Goal: Transaction & Acquisition: Download file/media

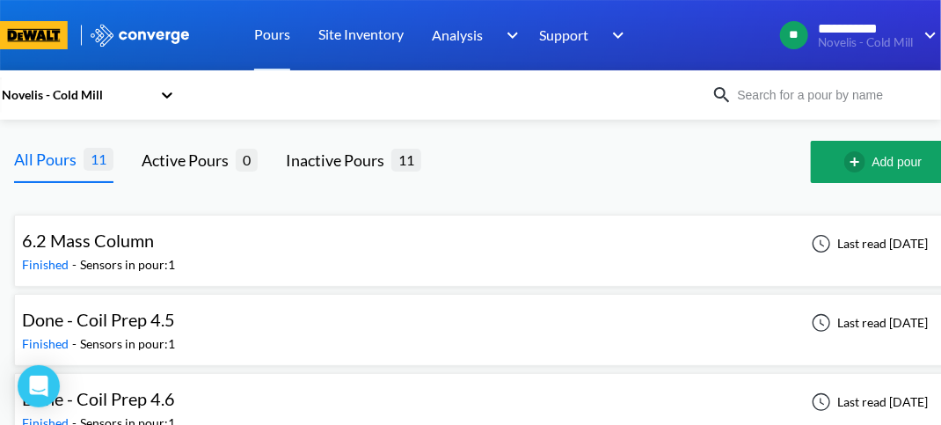
click at [155, 93] on div "Novelis - Cold Mill" at bounding box center [79, 95] width 158 height 40
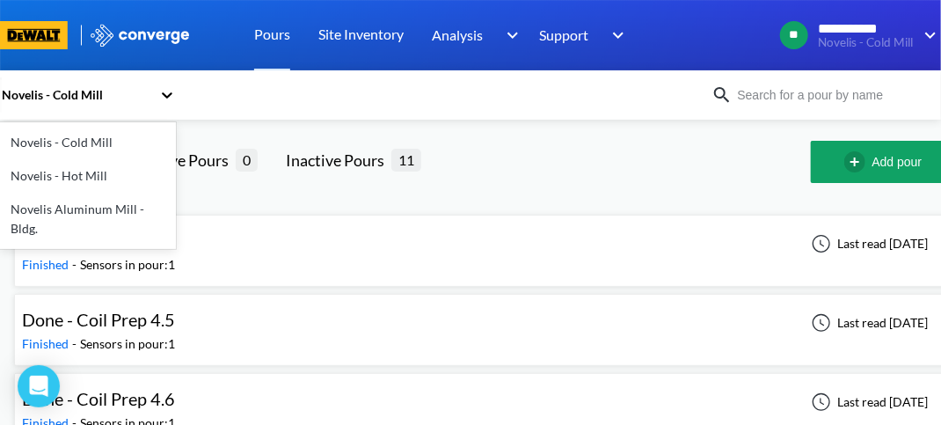
click at [88, 173] on div "Novelis - Hot Mill" at bounding box center [88, 175] width 176 height 33
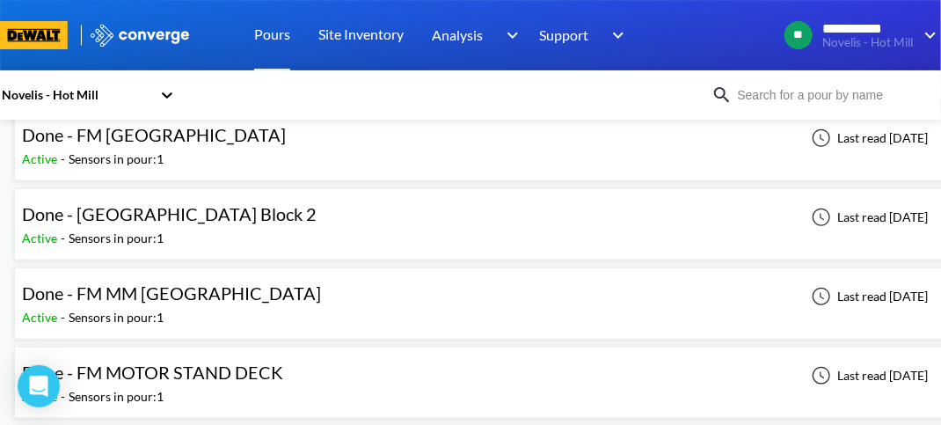
scroll to position [352, 0]
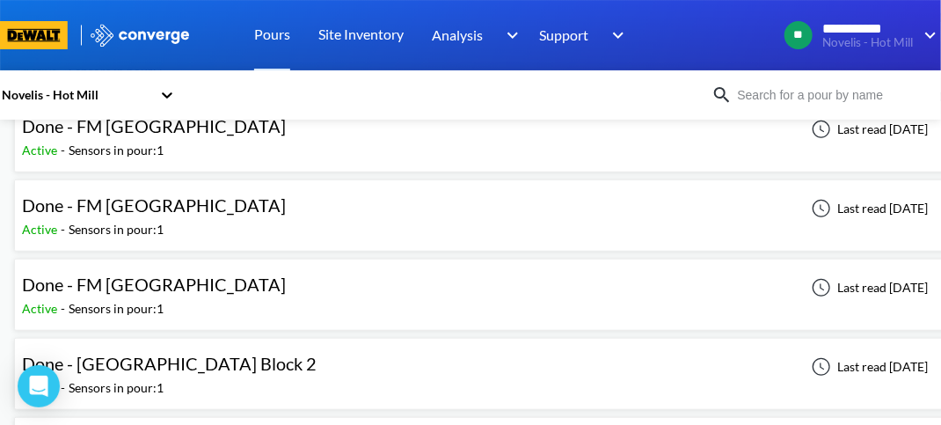
click at [813, 96] on input at bounding box center [835, 94] width 205 height 19
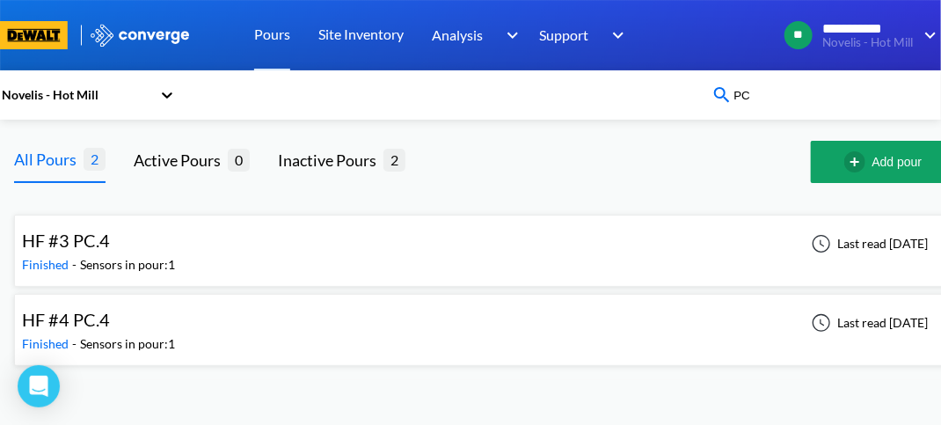
scroll to position [0, 0]
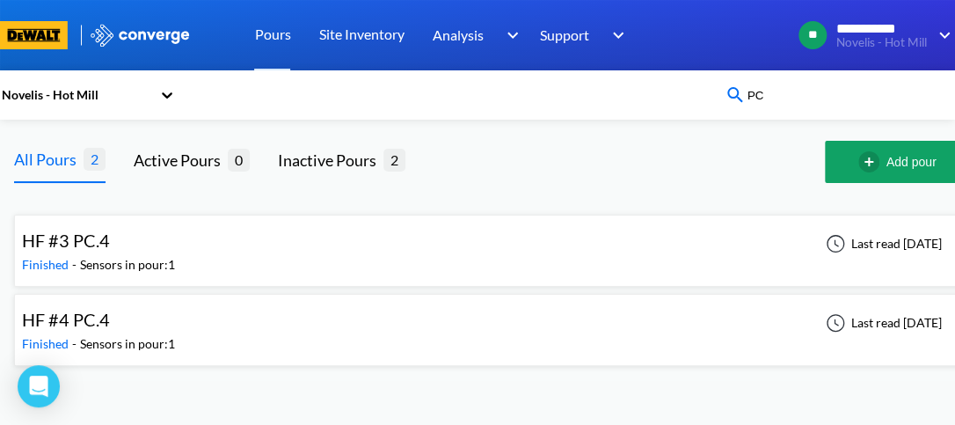
type input "P"
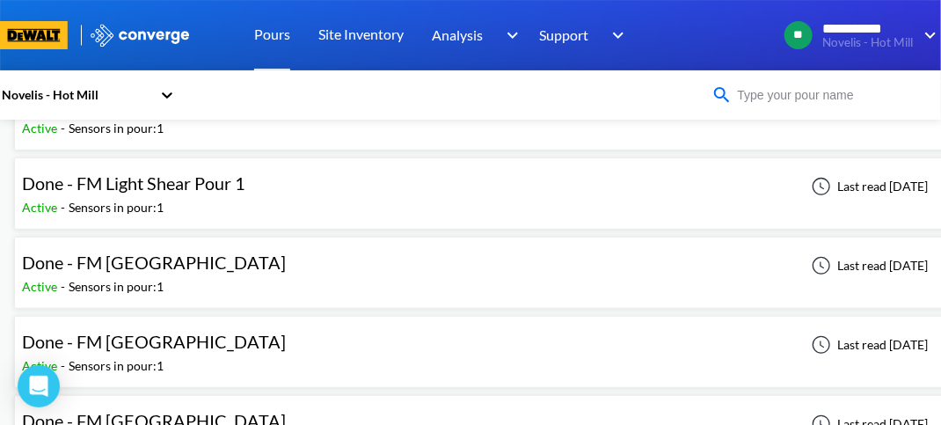
scroll to position [264, 0]
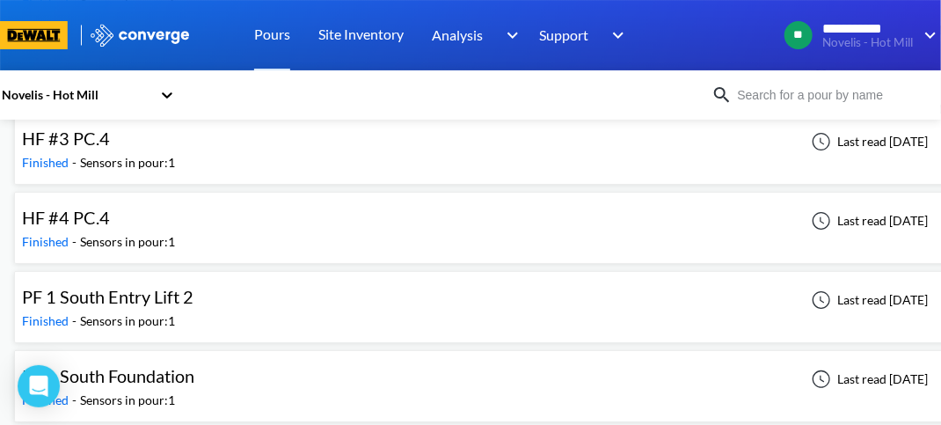
scroll to position [6958, 0]
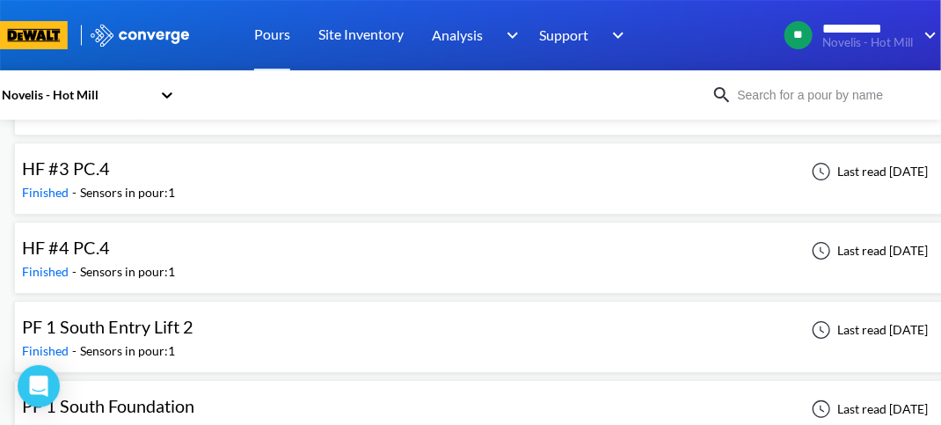
click at [130, 262] on div "Sensors in pour: 1" at bounding box center [127, 271] width 95 height 19
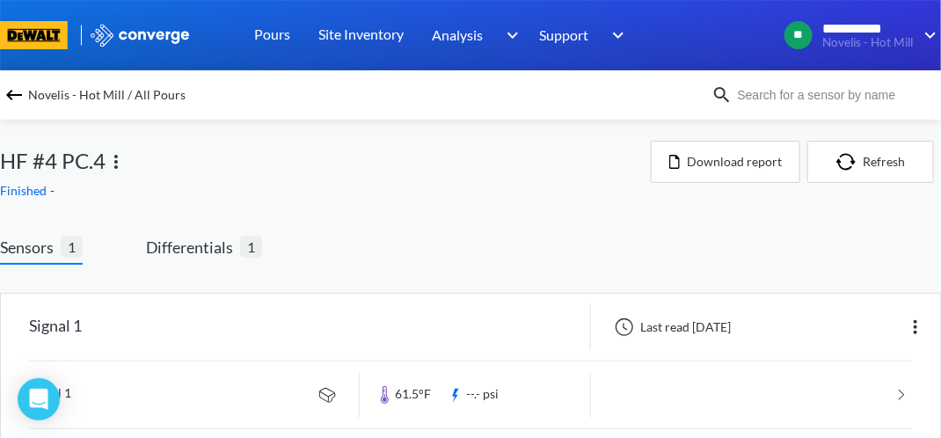
click at [169, 267] on div "Signal 1 Last read [DATE] Signal 1 61.5°F --.- psi Signal 1 / Top 77.7°F --.- p…" at bounding box center [470, 432] width 941 height 335
click at [189, 241] on span "Differentials" at bounding box center [193, 247] width 94 height 25
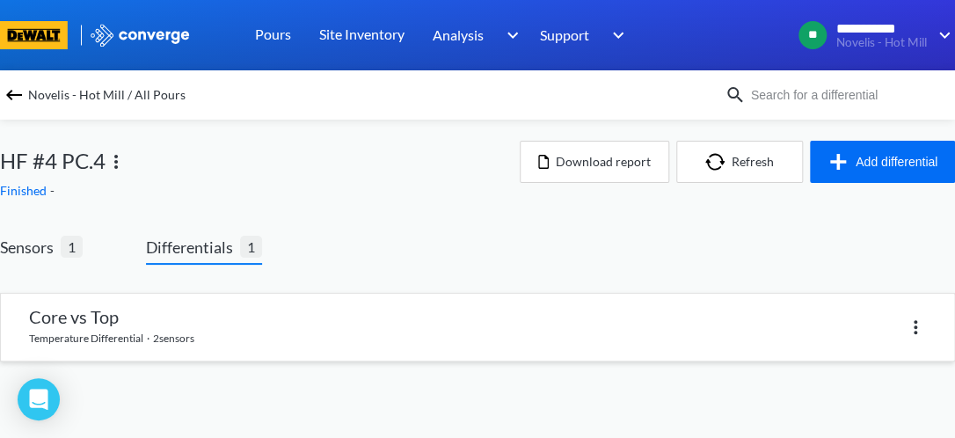
click at [176, 317] on link at bounding box center [477, 327] width 953 height 67
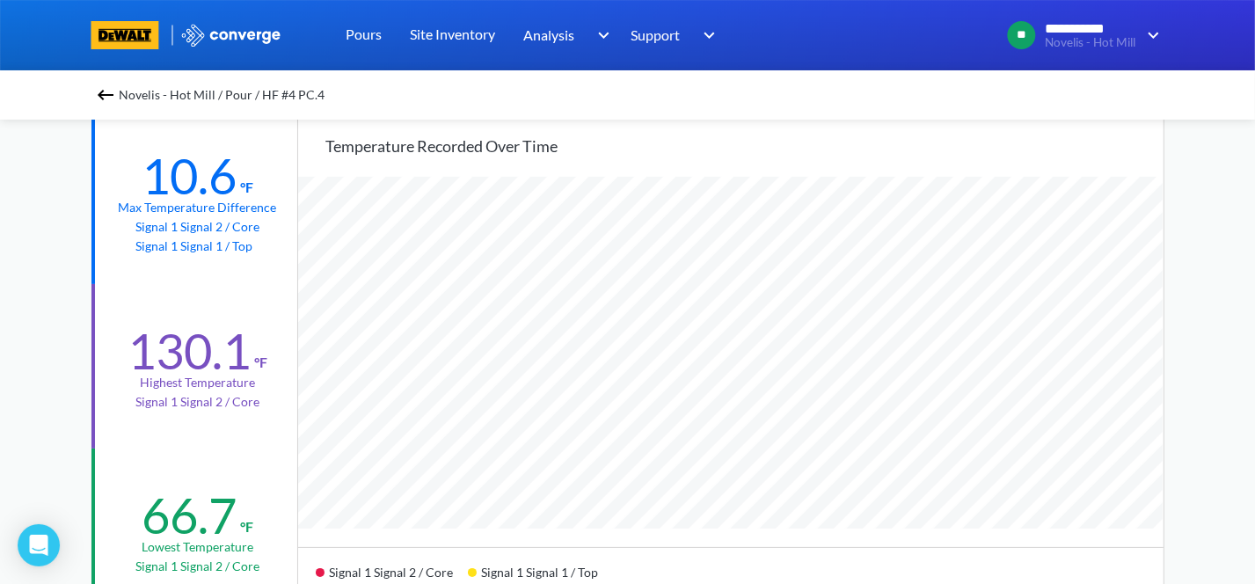
scroll to position [88, 0]
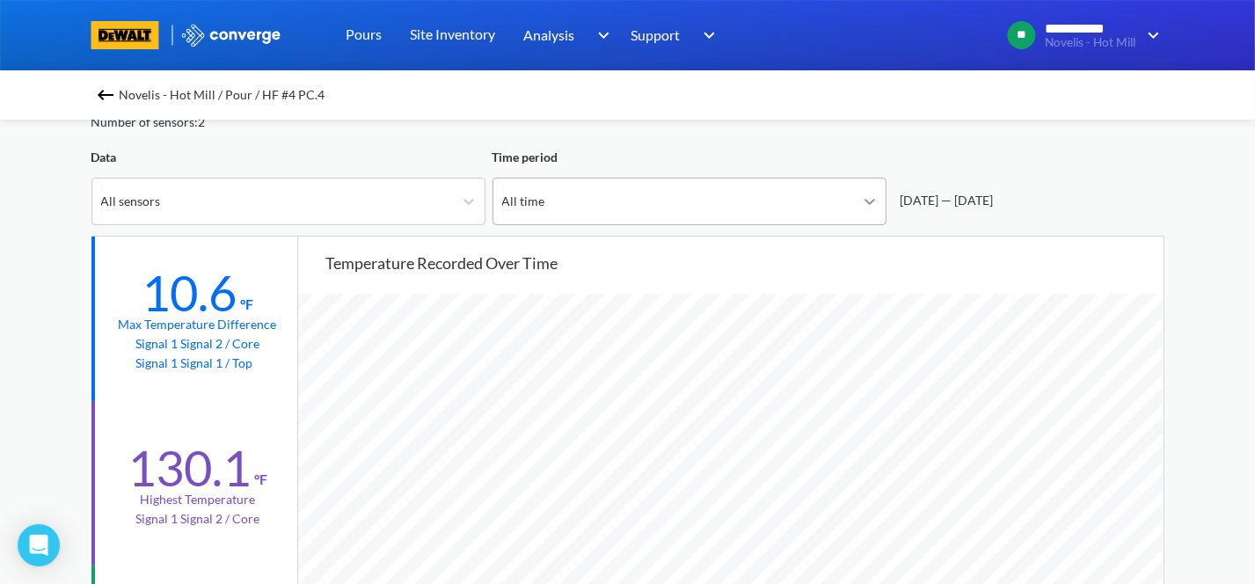
click at [874, 194] on icon at bounding box center [870, 202] width 18 height 18
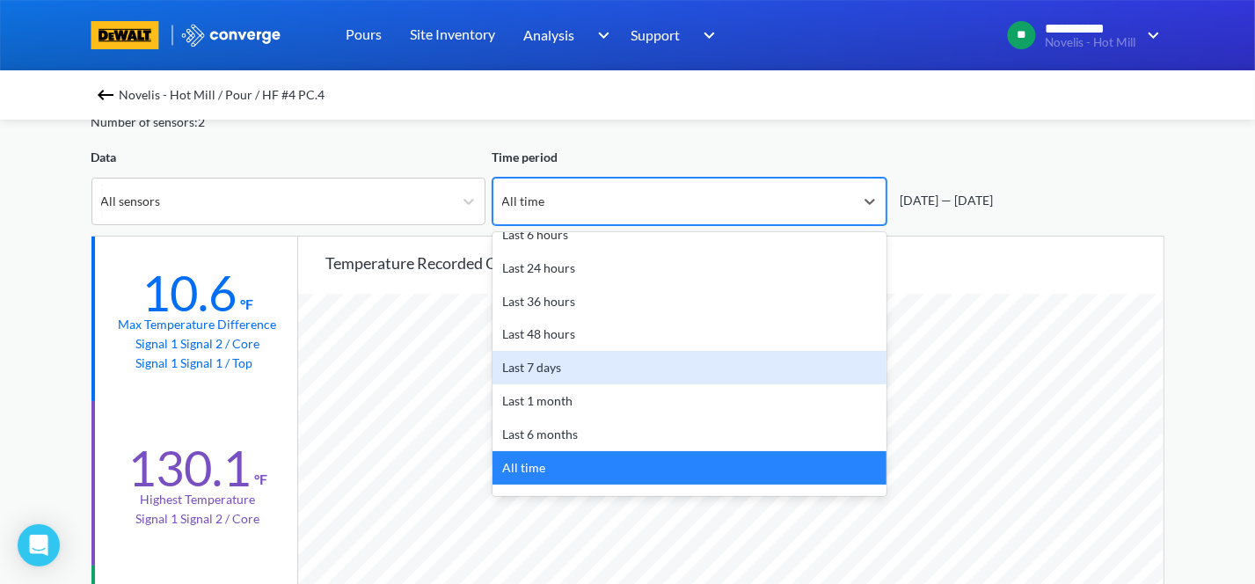
scroll to position [77, 0]
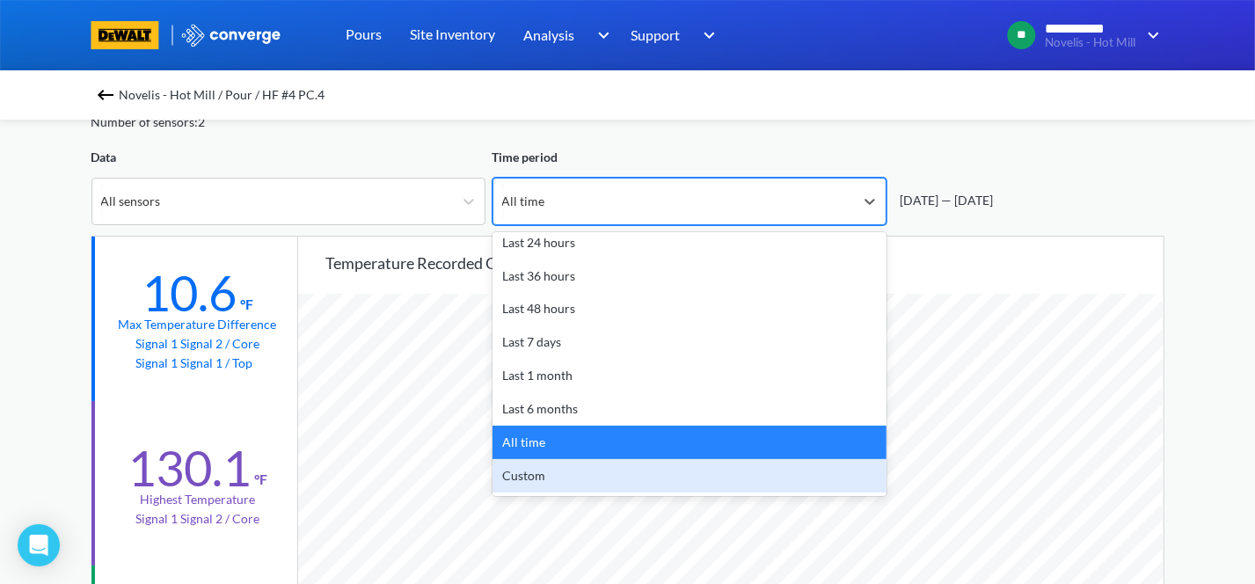
click at [535, 437] on div "Custom" at bounding box center [689, 475] width 394 height 33
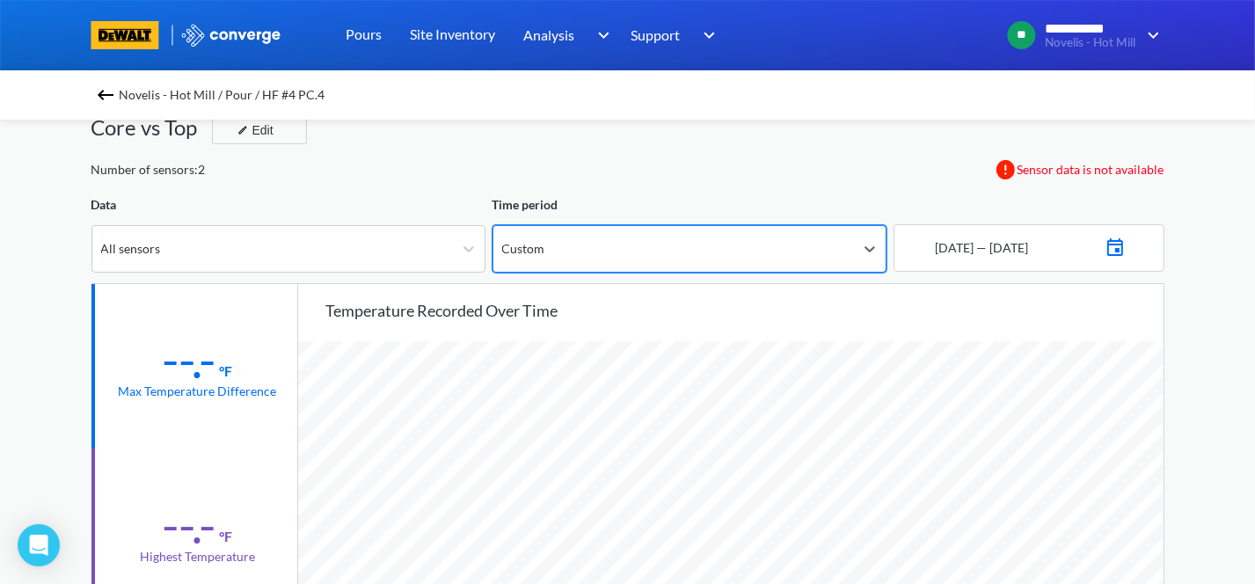
scroll to position [0, 0]
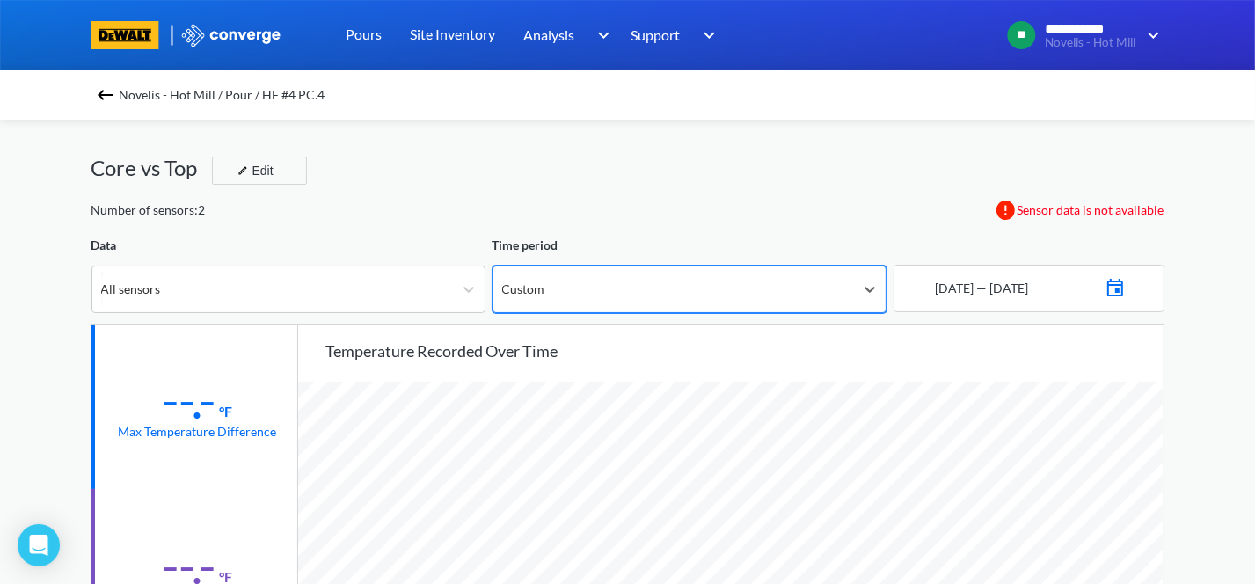
click at [954, 298] on div "[DATE] — [DATE]" at bounding box center [1028, 288] width 271 height 47
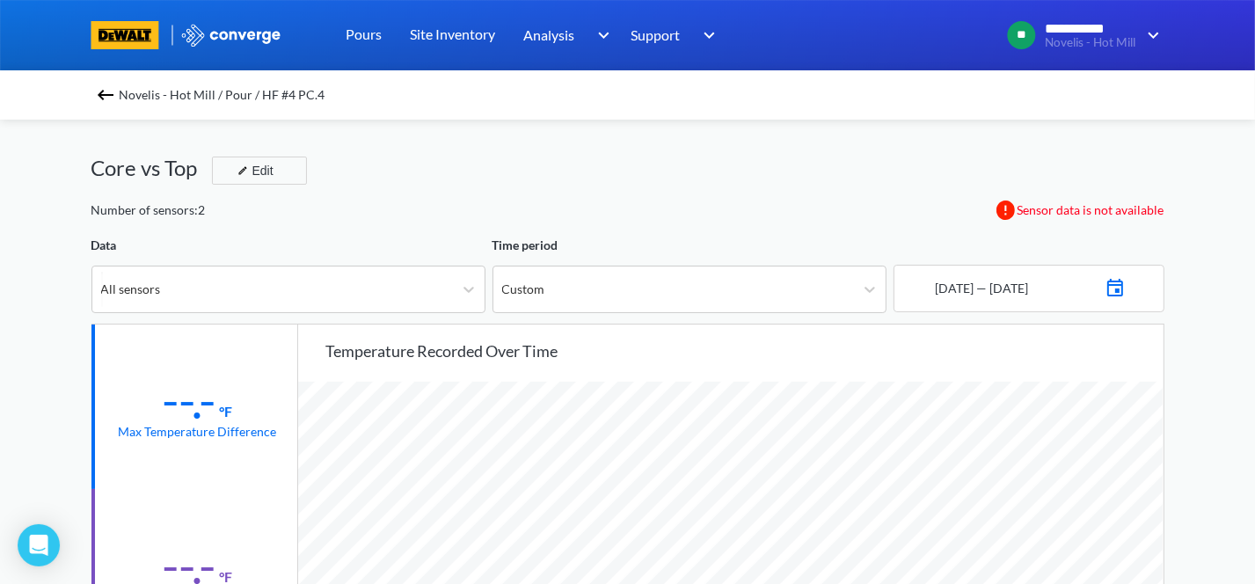
click at [954, 292] on img at bounding box center [1115, 285] width 21 height 25
click at [932, 355] on icon "Move backward to switch to the previous month." at bounding box center [930, 351] width 17 height 17
click at [954, 437] on td "29" at bounding box center [972, 520] width 28 height 27
click at [954, 349] on icon "Move forward to switch to the next month." at bounding box center [1127, 351] width 17 height 17
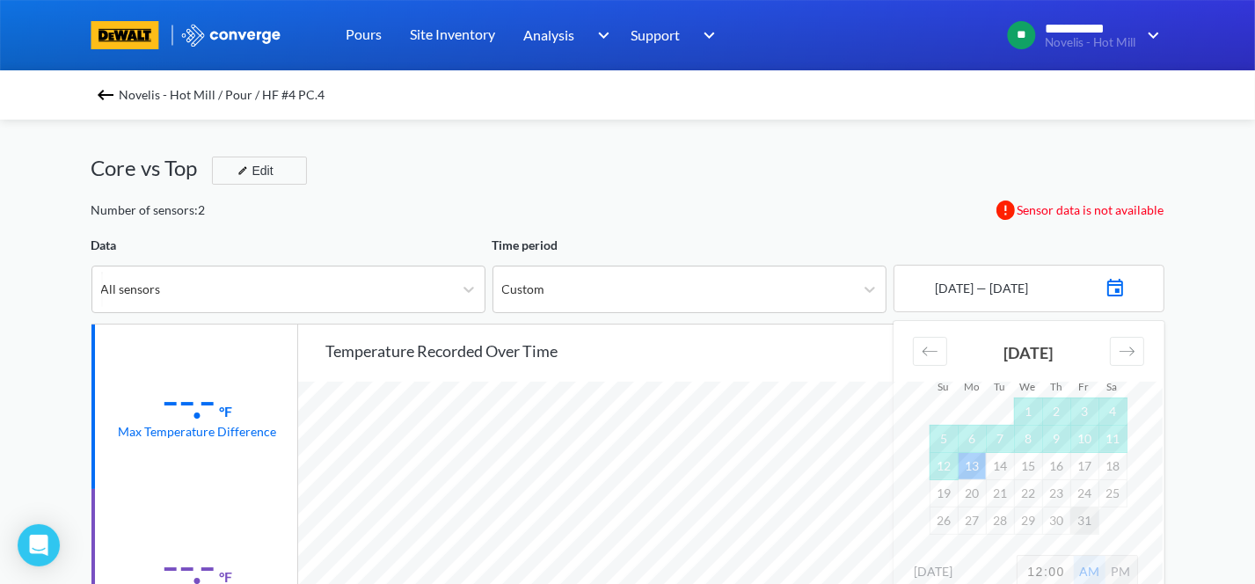
click at [954, 437] on td "31" at bounding box center [1084, 520] width 28 height 27
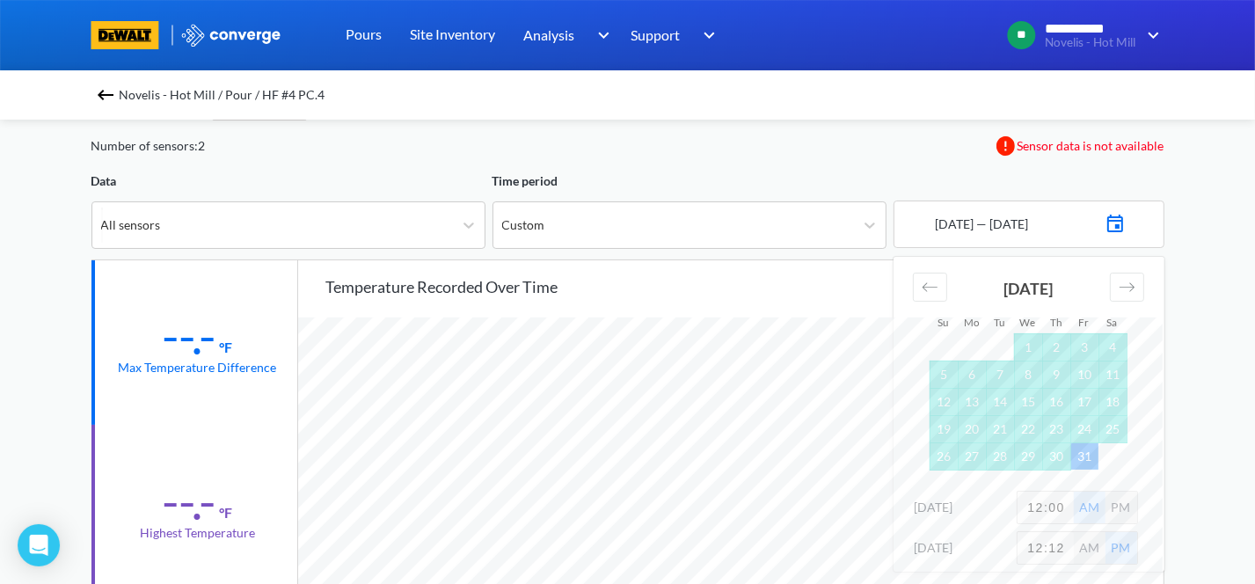
scroll to position [117, 0]
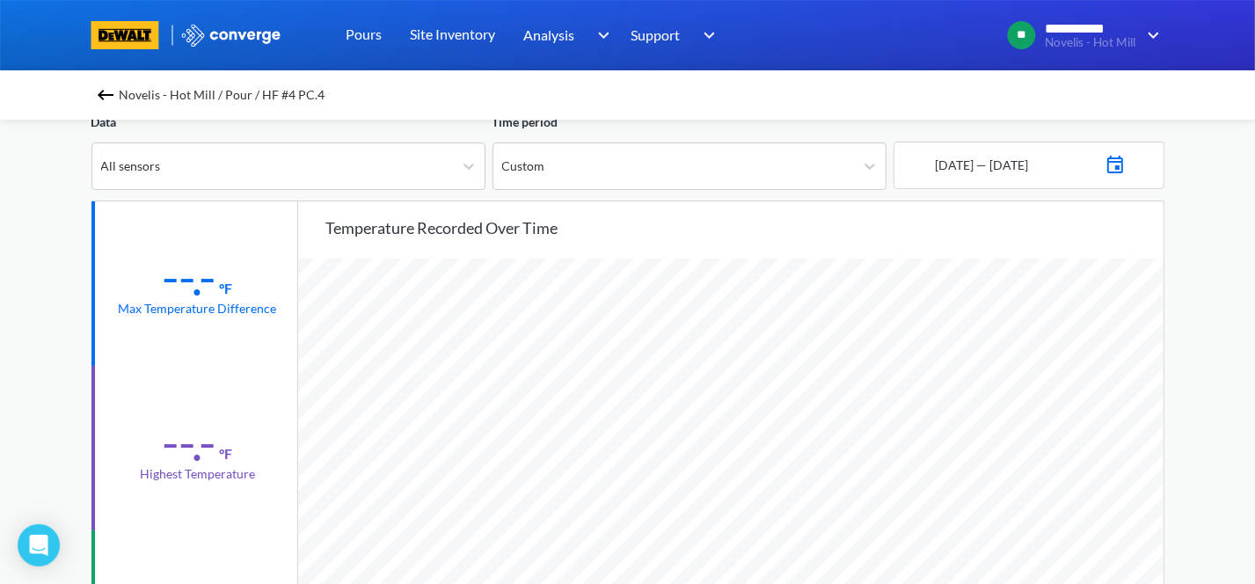
scroll to position [0, 0]
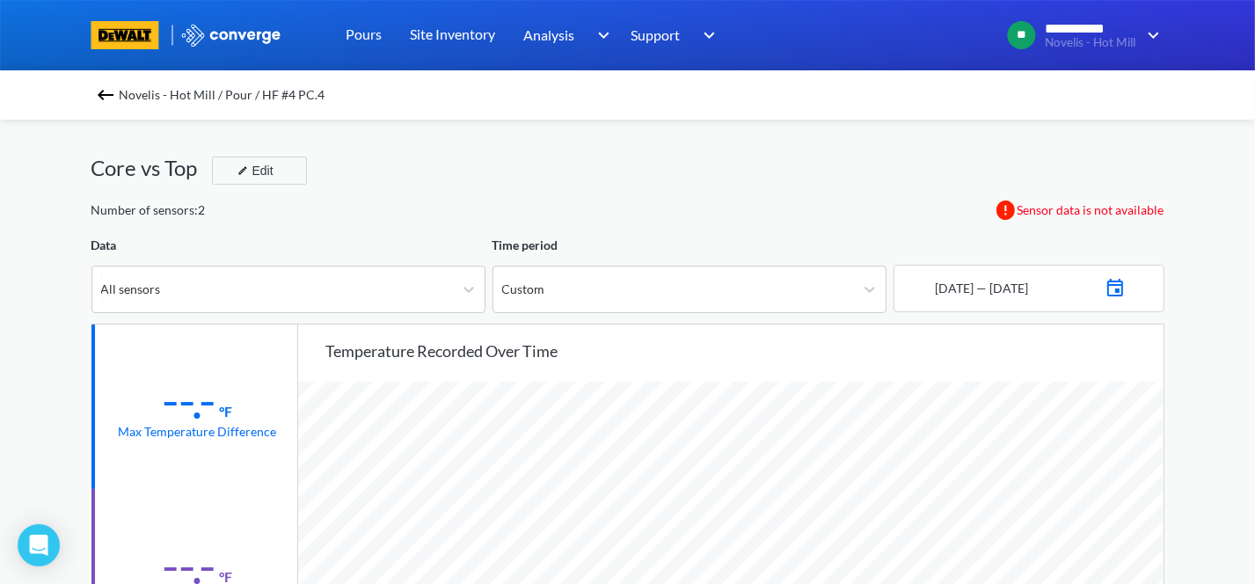
click at [954, 291] on img at bounding box center [1115, 285] width 21 height 25
click at [954, 346] on div "Move forward to switch to the next month." at bounding box center [1127, 351] width 34 height 29
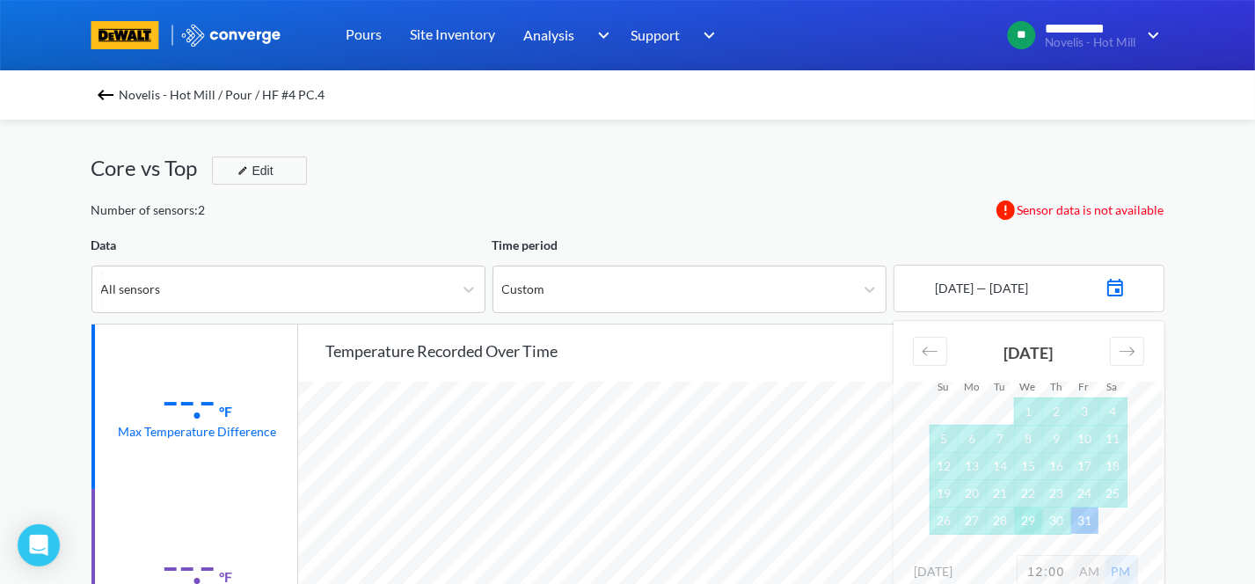
click at [954, 437] on td "29" at bounding box center [1028, 520] width 28 height 27
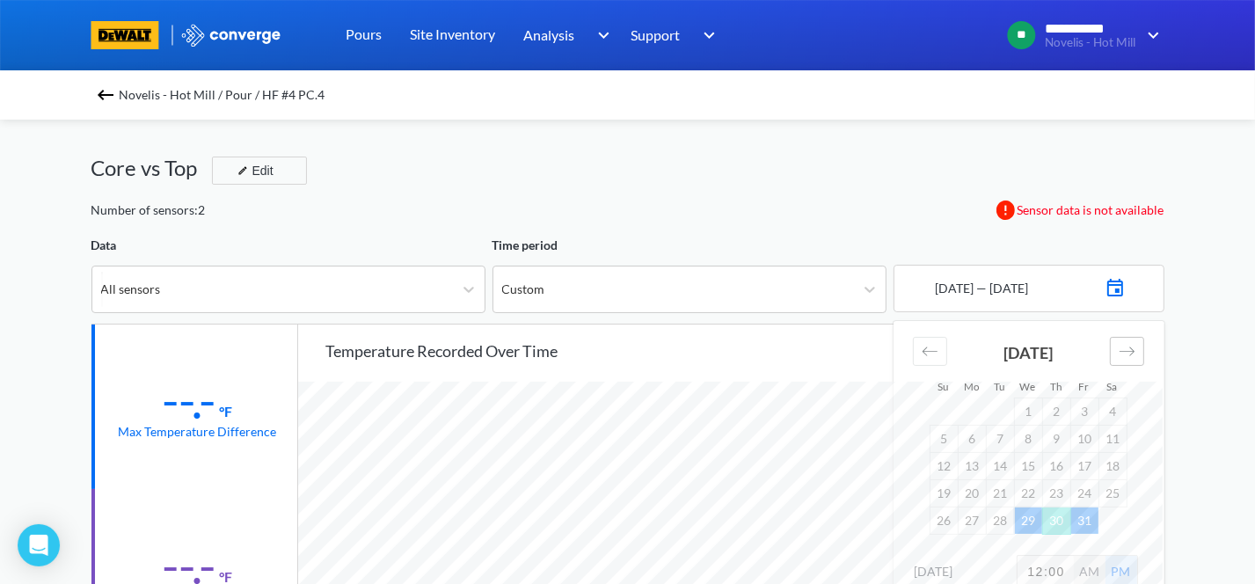
click at [954, 343] on div "Move forward to switch to the next month." at bounding box center [1127, 351] width 34 height 29
click at [954, 437] on td "29" at bounding box center [1112, 520] width 28 height 27
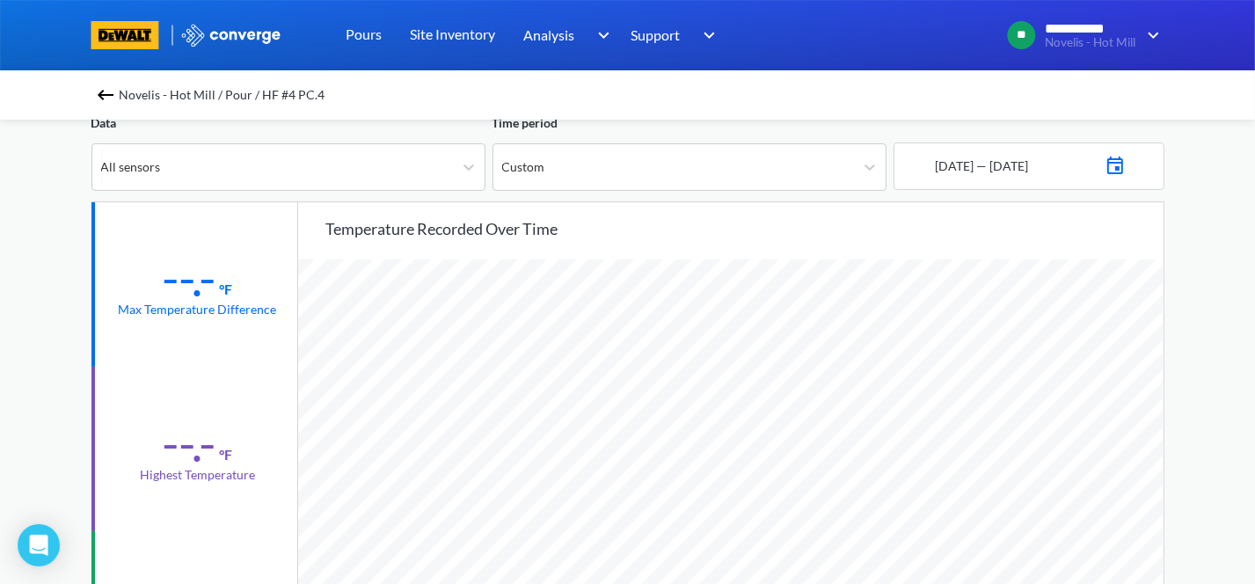
scroll to position [117, 0]
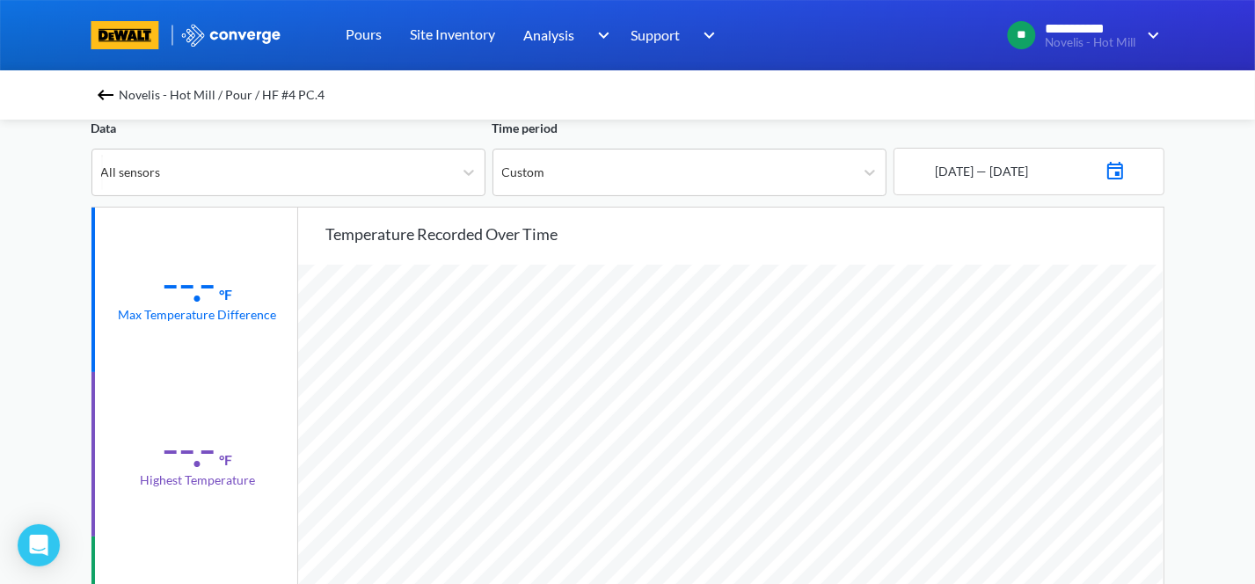
click at [954, 169] on img at bounding box center [1115, 169] width 21 height 25
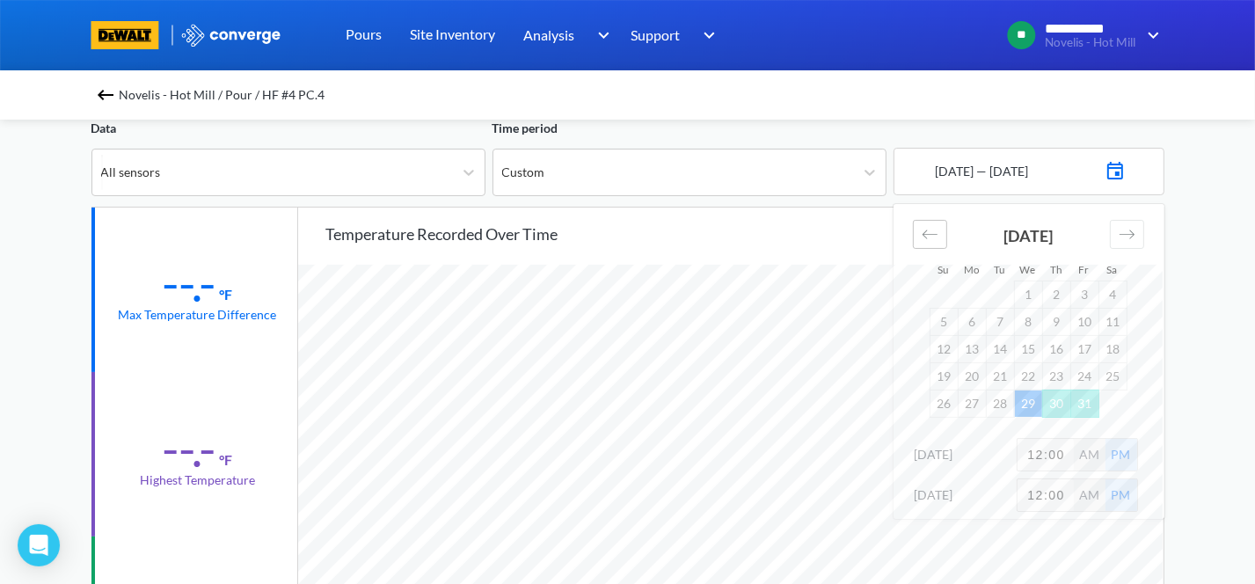
click at [934, 228] on icon "Move backward to switch to the previous month." at bounding box center [930, 234] width 17 height 17
click at [934, 226] on icon "Move backward to switch to the previous month." at bounding box center [930, 234] width 17 height 17
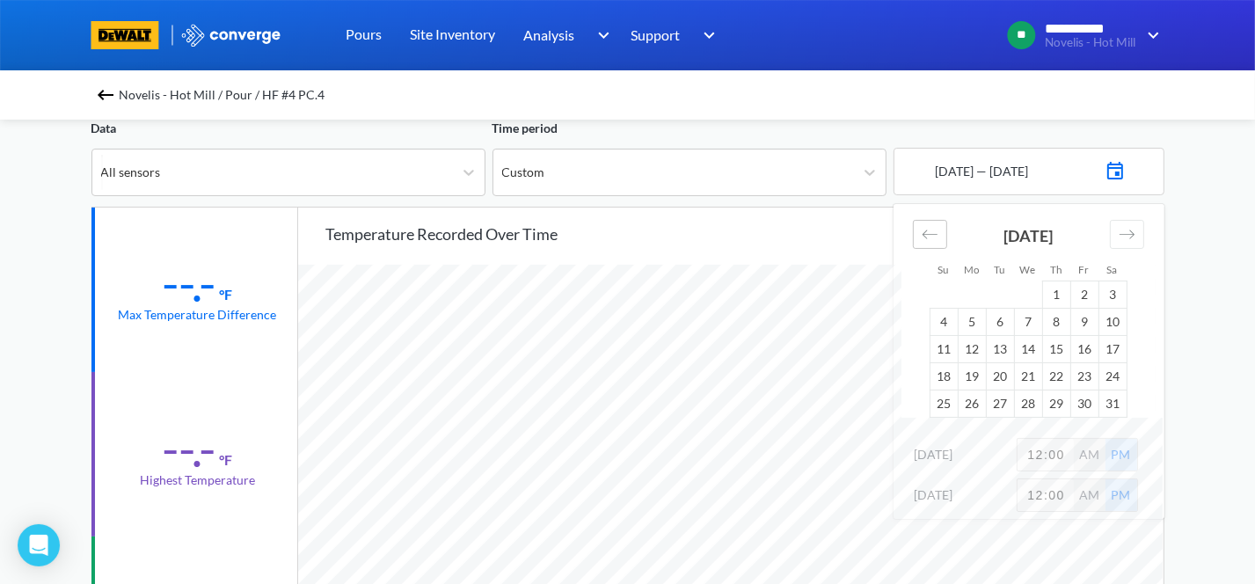
click at [934, 226] on icon "Move backward to switch to the previous month." at bounding box center [930, 234] width 17 height 17
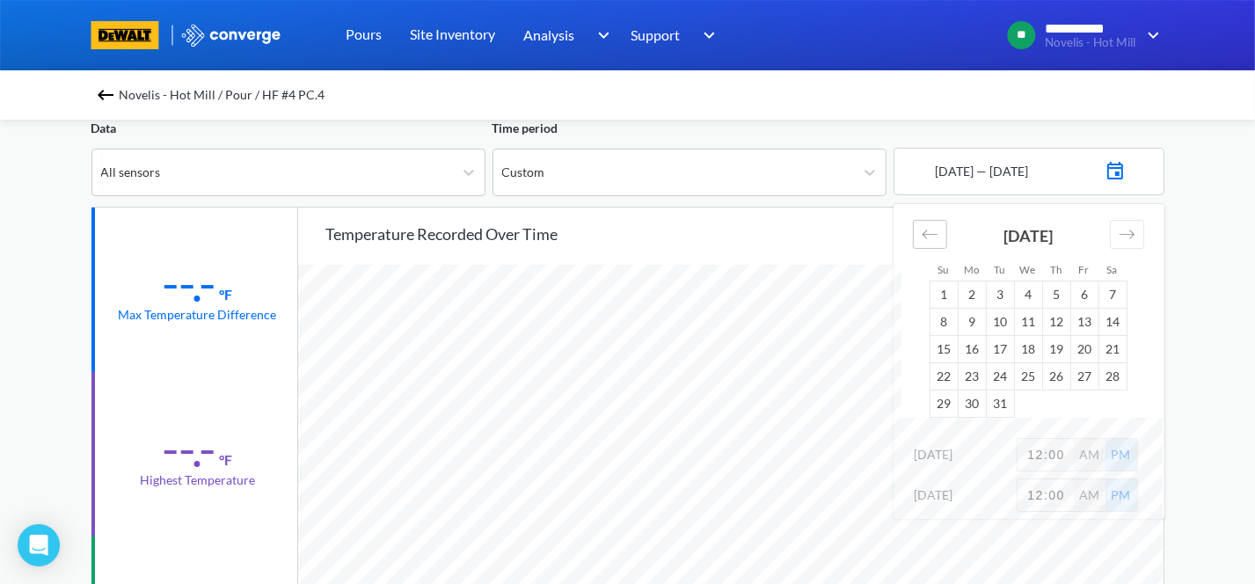
click at [934, 226] on icon "Move backward to switch to the previous month." at bounding box center [930, 234] width 17 height 17
click at [954, 232] on icon "Move forward to switch to the next month." at bounding box center [1127, 234] width 17 height 17
click at [954, 395] on td "29" at bounding box center [1000, 403] width 28 height 27
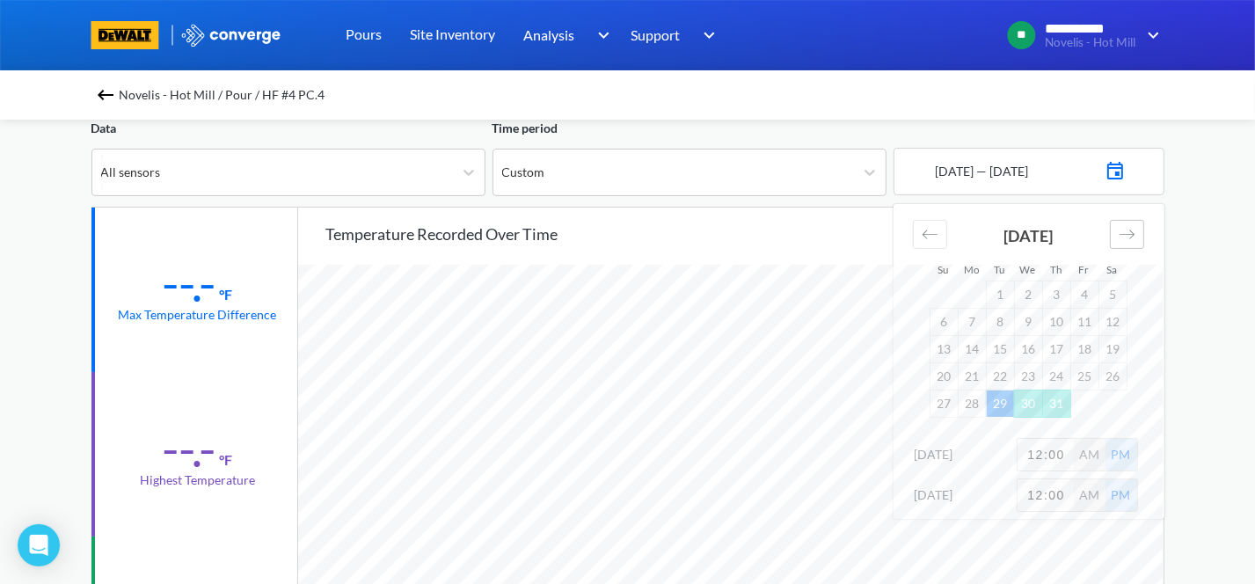
click at [954, 240] on icon "Move forward to switch to the next month." at bounding box center [1127, 234] width 17 height 17
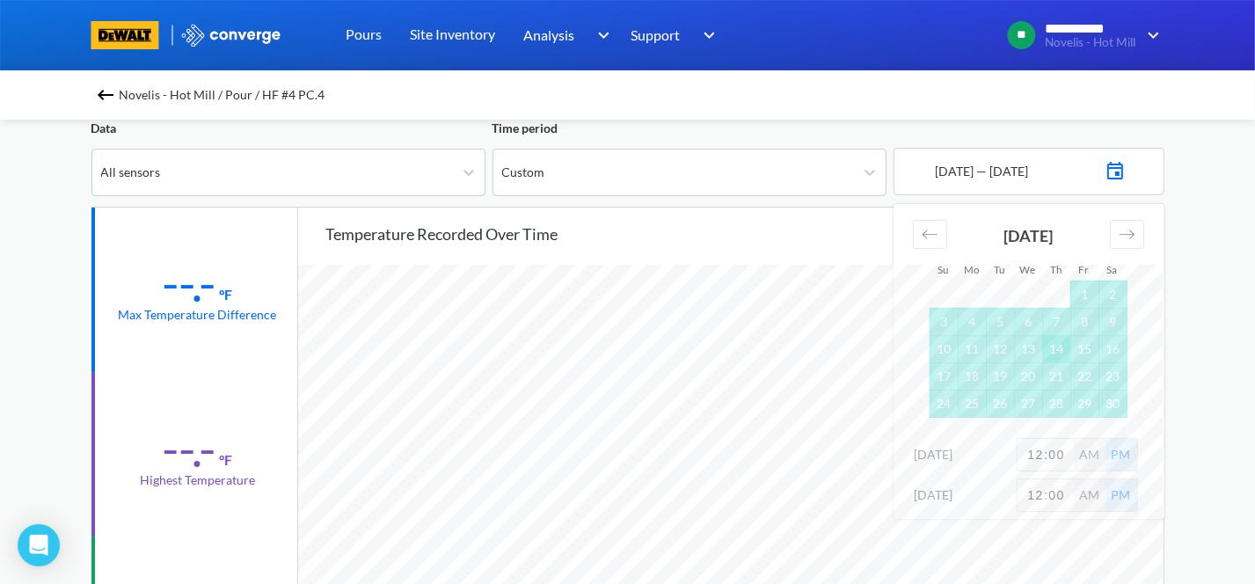
click at [954, 346] on td "14" at bounding box center [1056, 348] width 28 height 27
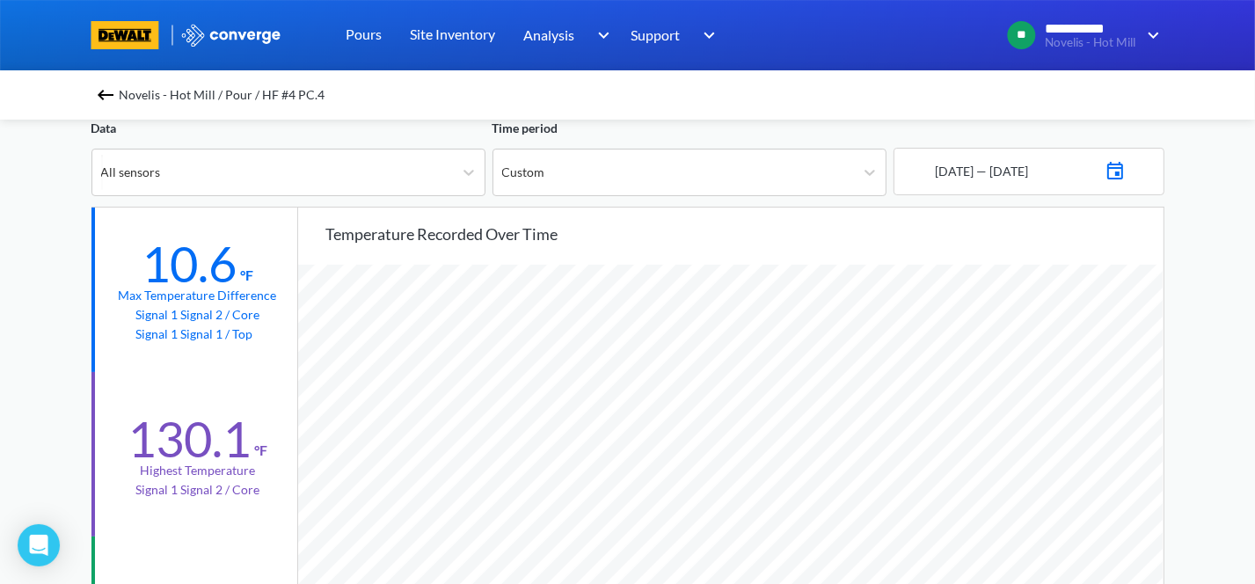
click at [954, 182] on div "[DATE] — [DATE]" at bounding box center [1028, 171] width 271 height 47
click at [954, 171] on img at bounding box center [1115, 169] width 21 height 25
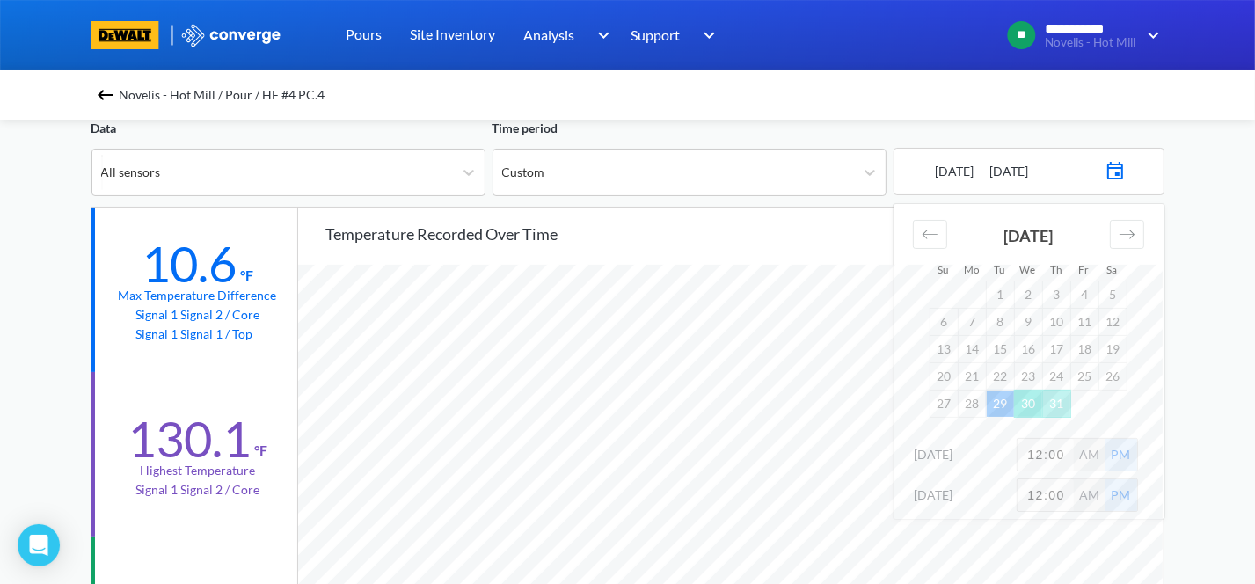
click at [954, 395] on td "30" at bounding box center [1028, 403] width 28 height 27
click at [954, 241] on icon "Move forward to switch to the next month." at bounding box center [1127, 234] width 17 height 17
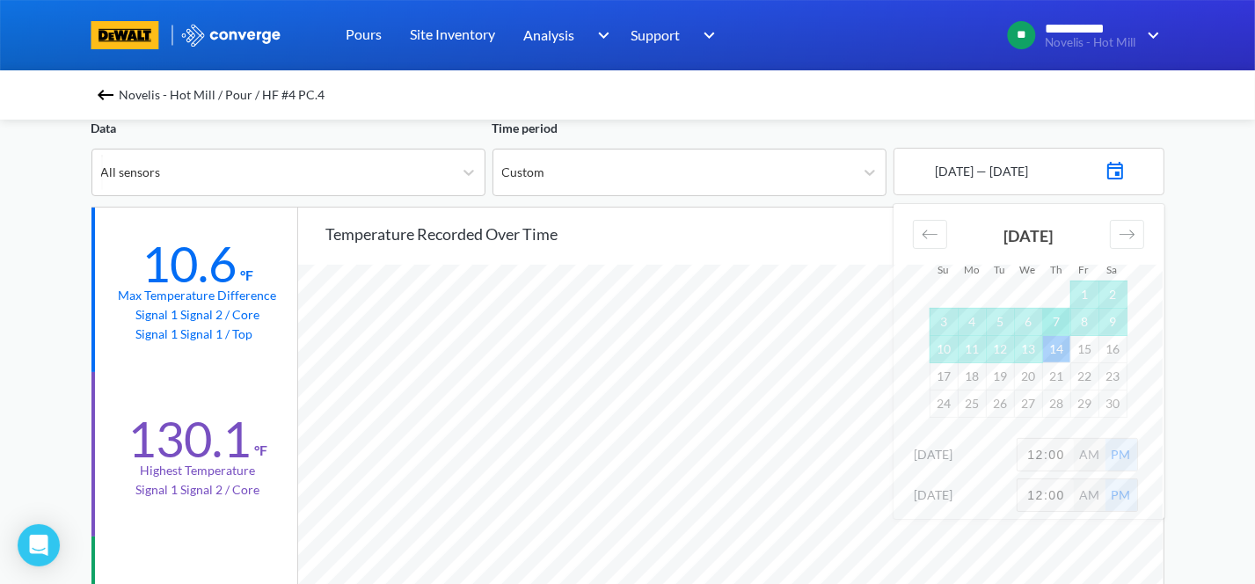
click at [954, 317] on td "7" at bounding box center [1056, 321] width 28 height 27
click at [954, 322] on td "5" at bounding box center [1000, 321] width 28 height 27
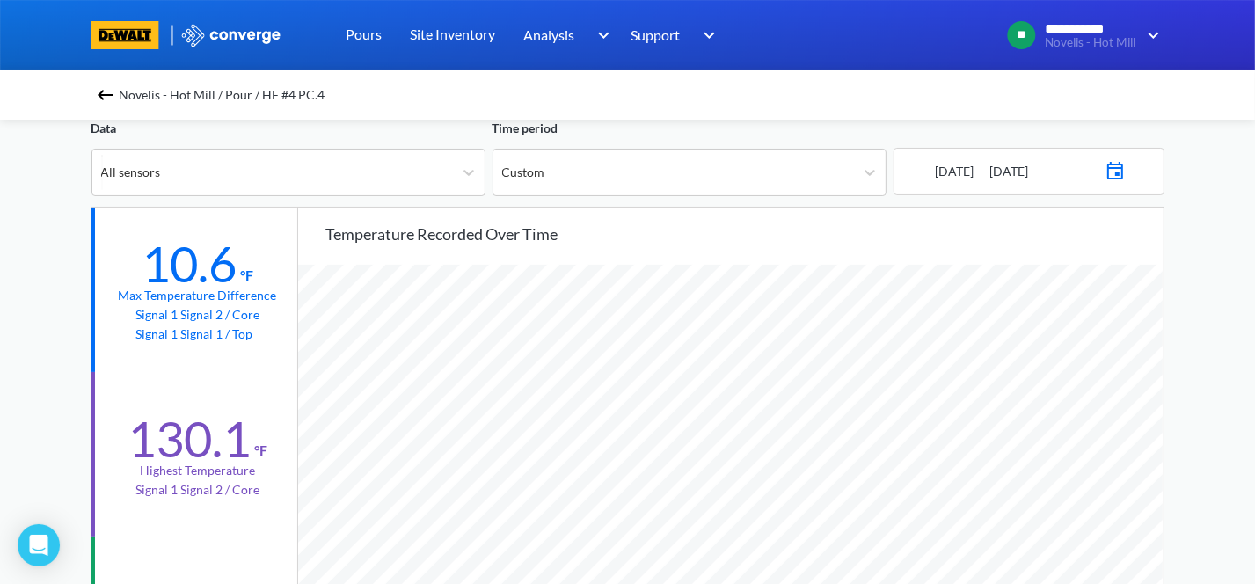
scroll to position [1473, 1255]
drag, startPoint x: 1123, startPoint y: 158, endPoint x: 1128, endPoint y: 167, distance: 10.3
click at [954, 159] on img at bounding box center [1115, 169] width 21 height 25
click at [954, 172] on img at bounding box center [1115, 169] width 21 height 25
click at [954, 174] on img at bounding box center [1115, 169] width 21 height 25
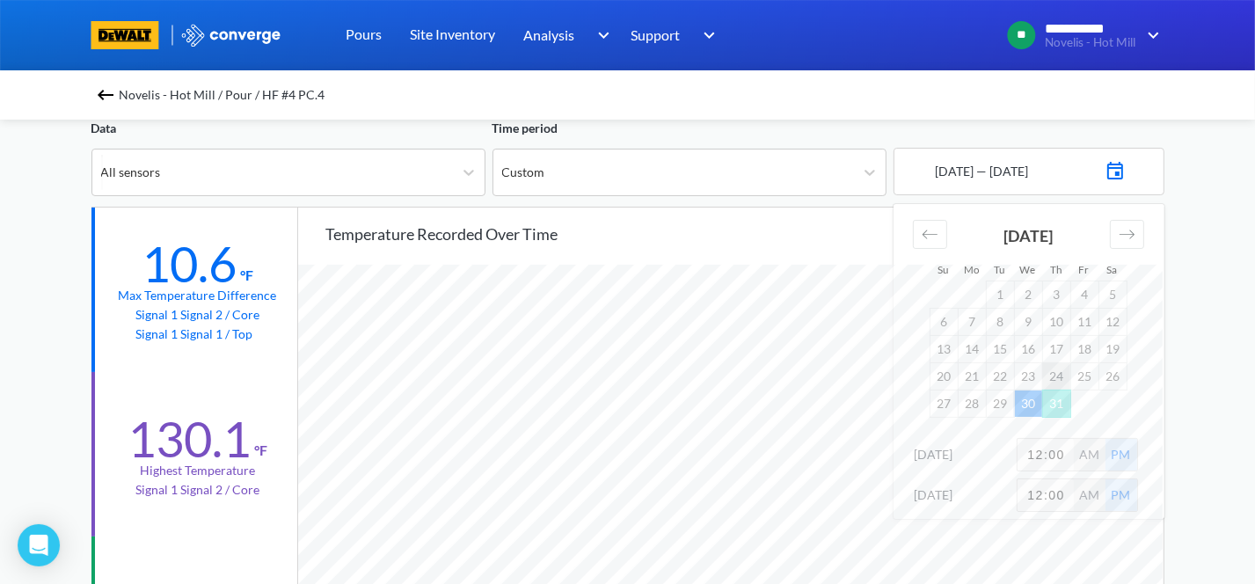
click at [954, 385] on td "24" at bounding box center [1056, 375] width 28 height 27
click at [954, 394] on td "31" at bounding box center [1056, 403] width 28 height 27
click at [954, 367] on td "24" at bounding box center [1056, 375] width 28 height 27
click at [954, 373] on td "23" at bounding box center [1028, 375] width 28 height 27
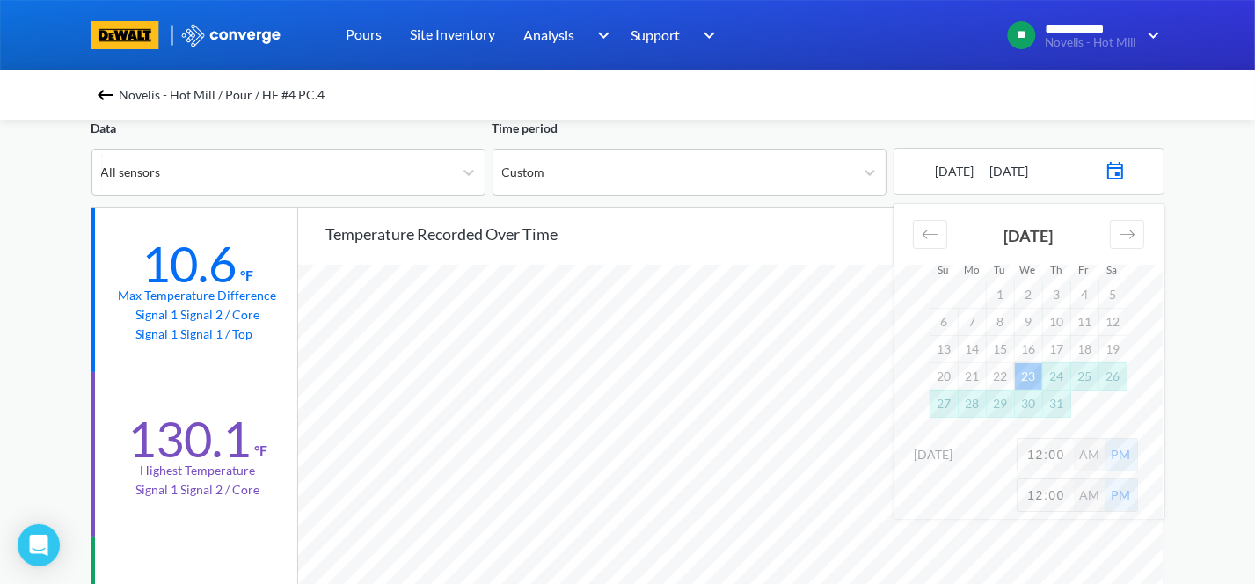
click at [954, 405] on td "31" at bounding box center [1056, 403] width 28 height 27
click at [954, 402] on td "31" at bounding box center [1056, 403] width 28 height 27
click at [954, 223] on div "Move forward to switch to the next month." at bounding box center [1127, 234] width 34 height 29
click at [954, 335] on td "14" at bounding box center [1056, 348] width 28 height 27
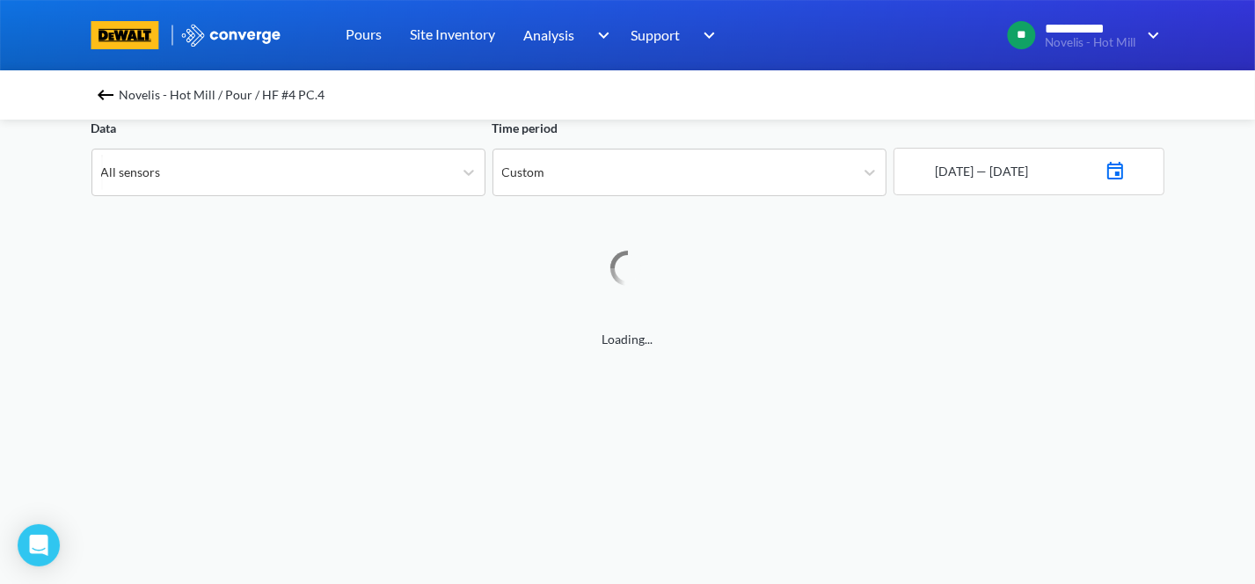
click at [954, 170] on img at bounding box center [1115, 169] width 21 height 25
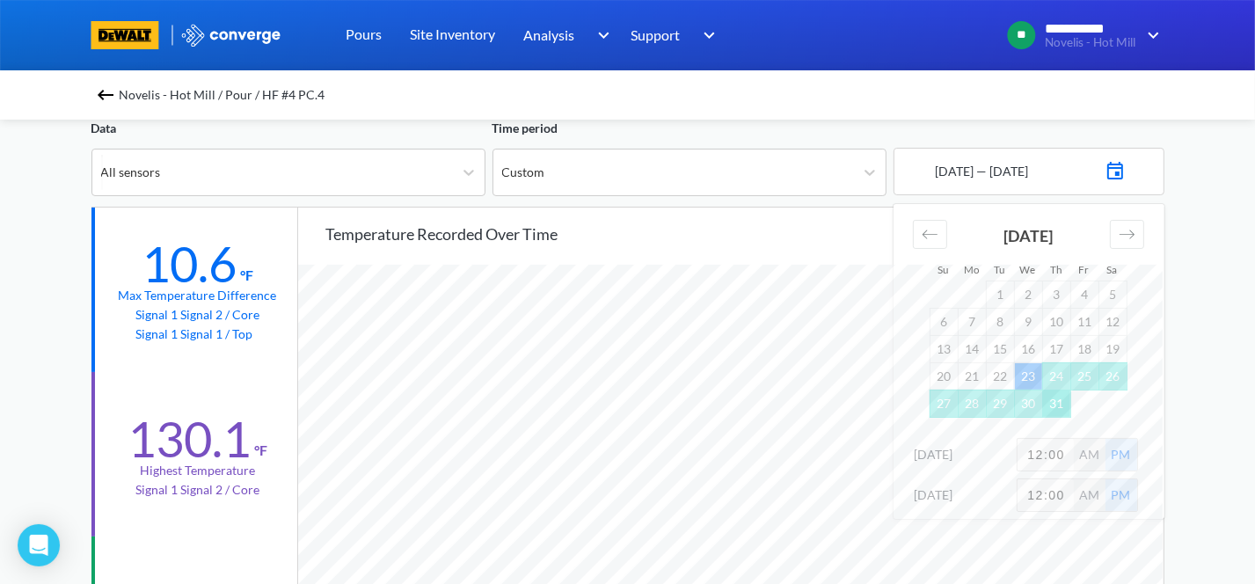
click at [954, 397] on td "31" at bounding box center [1056, 403] width 28 height 27
click at [954, 222] on div "Move forward to switch to the next month." at bounding box center [1127, 234] width 34 height 29
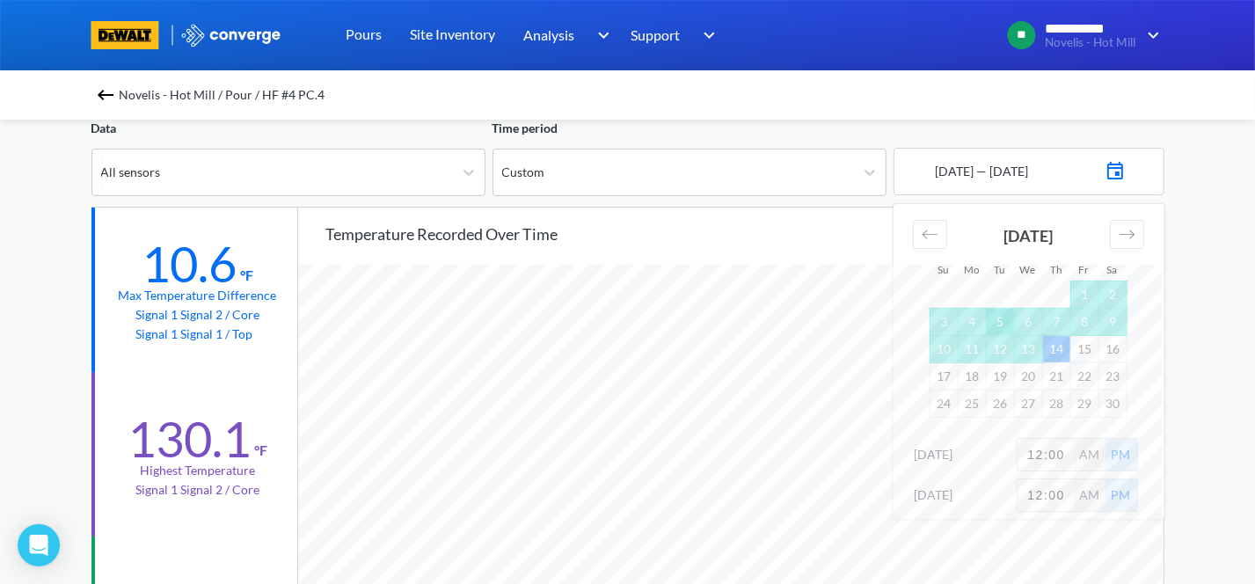
click at [954, 321] on td "5" at bounding box center [1000, 321] width 28 height 27
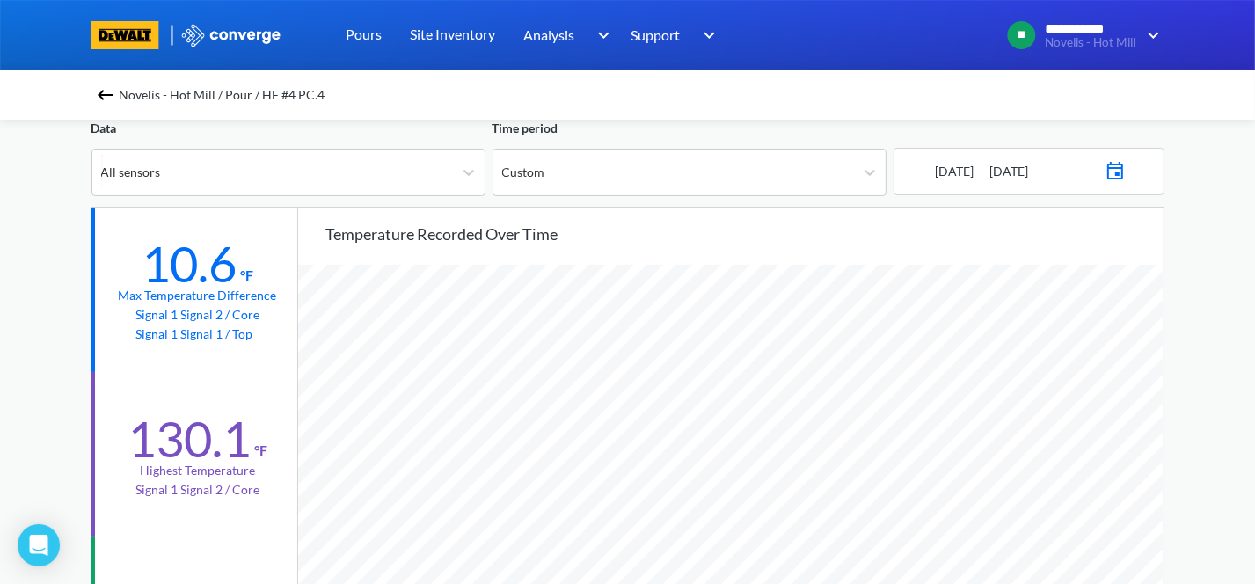
click at [954, 170] on div "[DATE] — [DATE]" at bounding box center [1028, 171] width 271 height 47
click at [954, 170] on img at bounding box center [1115, 169] width 21 height 25
click at [954, 437] on input "12:00" at bounding box center [1045, 455] width 56 height 32
type input "8:00"
click at [954, 437] on div "AM" at bounding box center [1090, 455] width 32 height 32
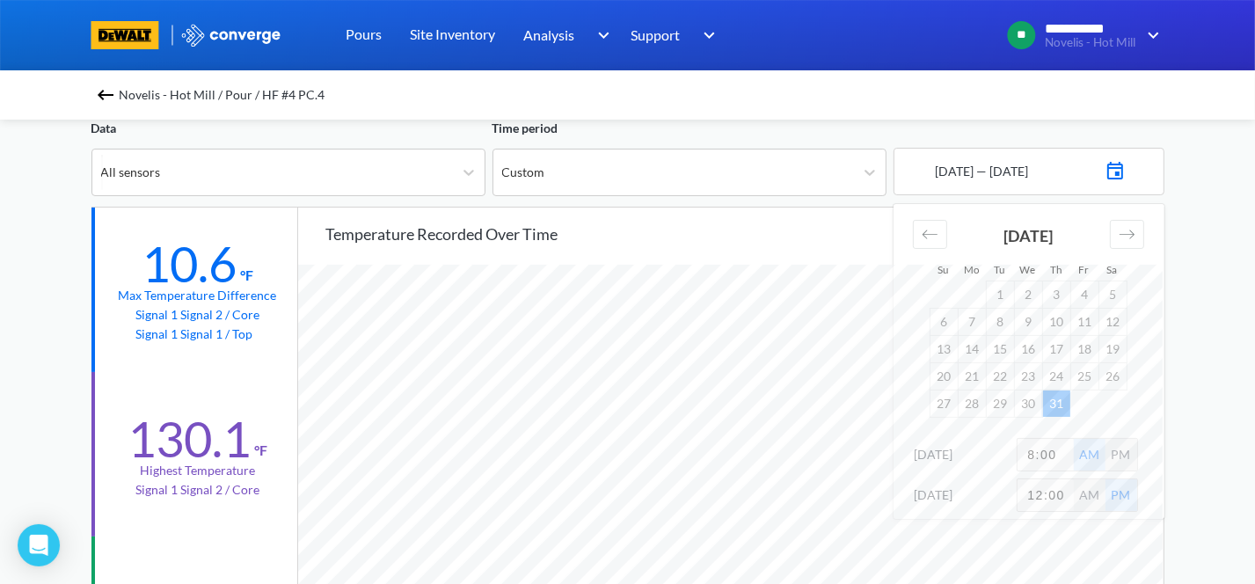
click at [954, 167] on img at bounding box center [1115, 169] width 21 height 25
click at [954, 437] on input "08:00" at bounding box center [1045, 455] width 56 height 32
type input "05:00"
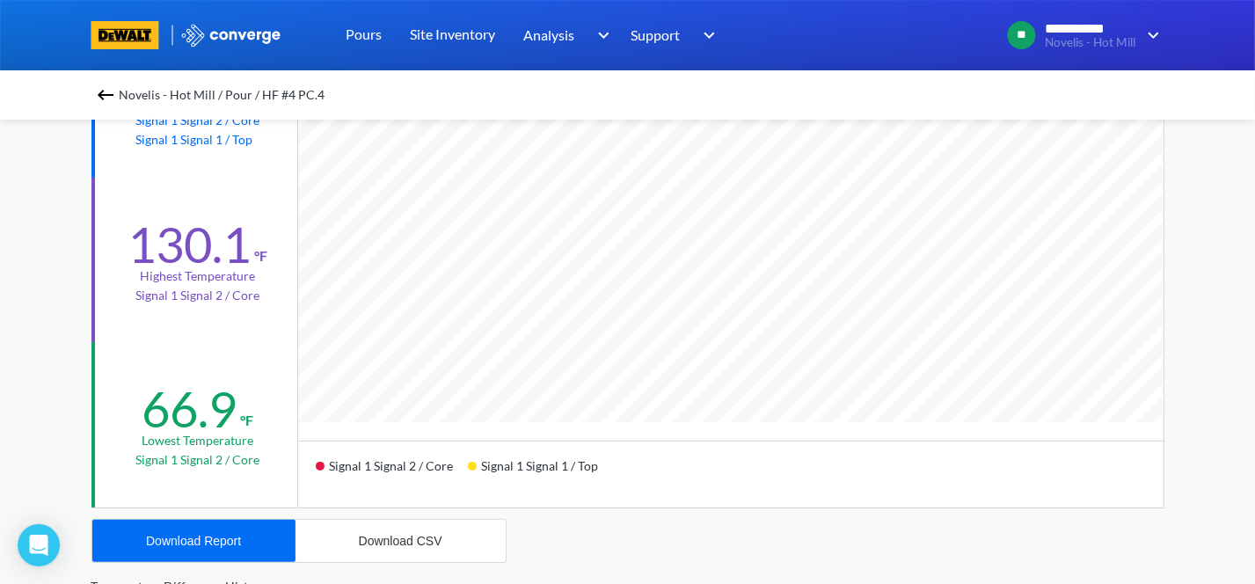
scroll to position [352, 0]
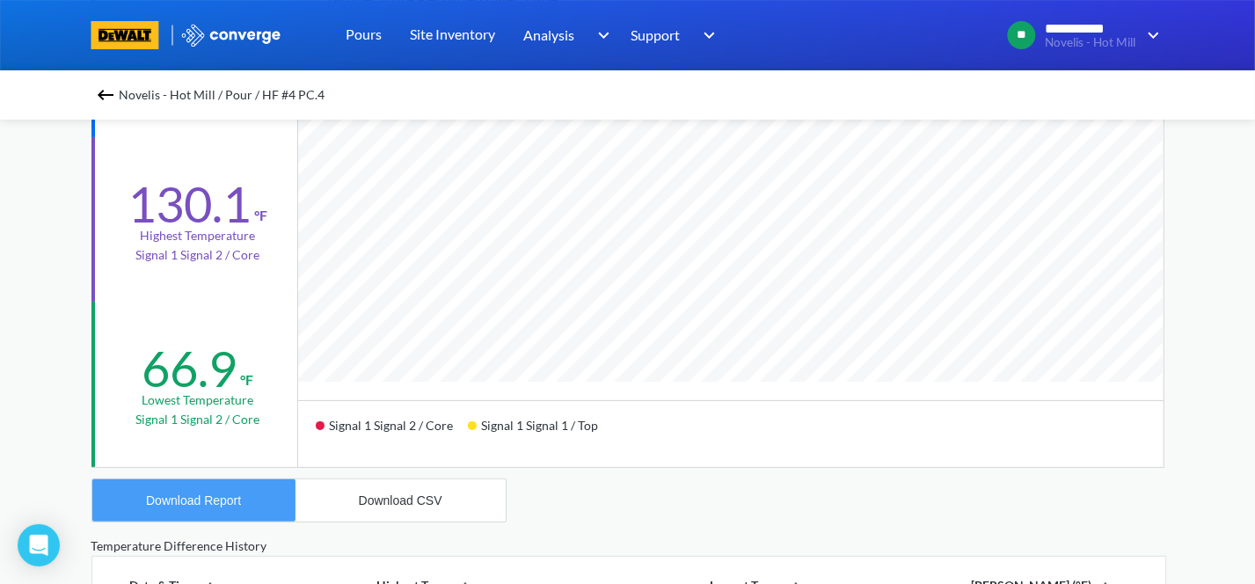
click at [232, 437] on div "Download Report" at bounding box center [193, 500] width 95 height 14
click at [954, 236] on div "**********" at bounding box center [627, 385] width 1255 height 1474
